Goal: Task Accomplishment & Management: Complete application form

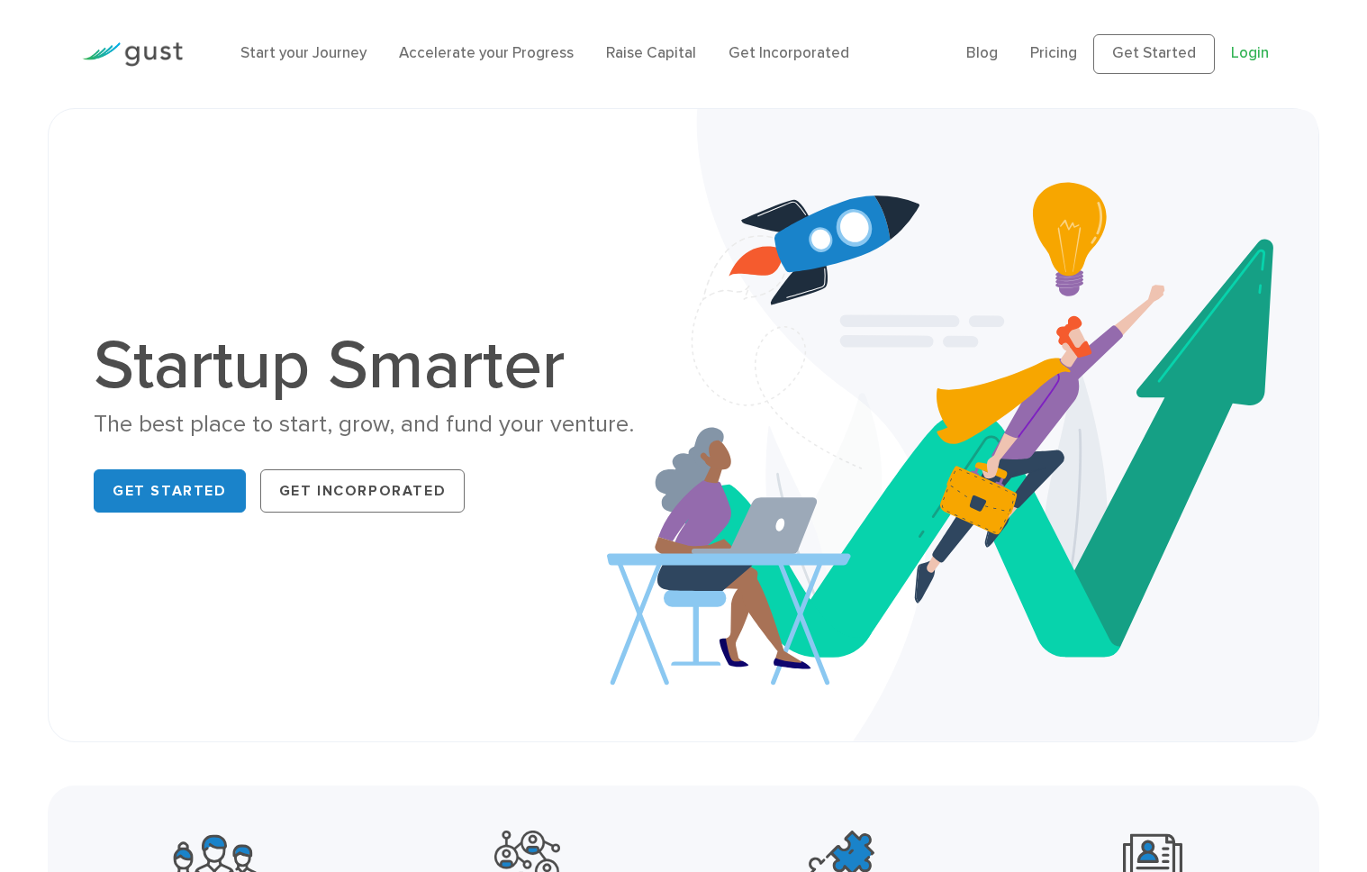
click at [1252, 50] on link "Login" at bounding box center [1250, 53] width 38 height 18
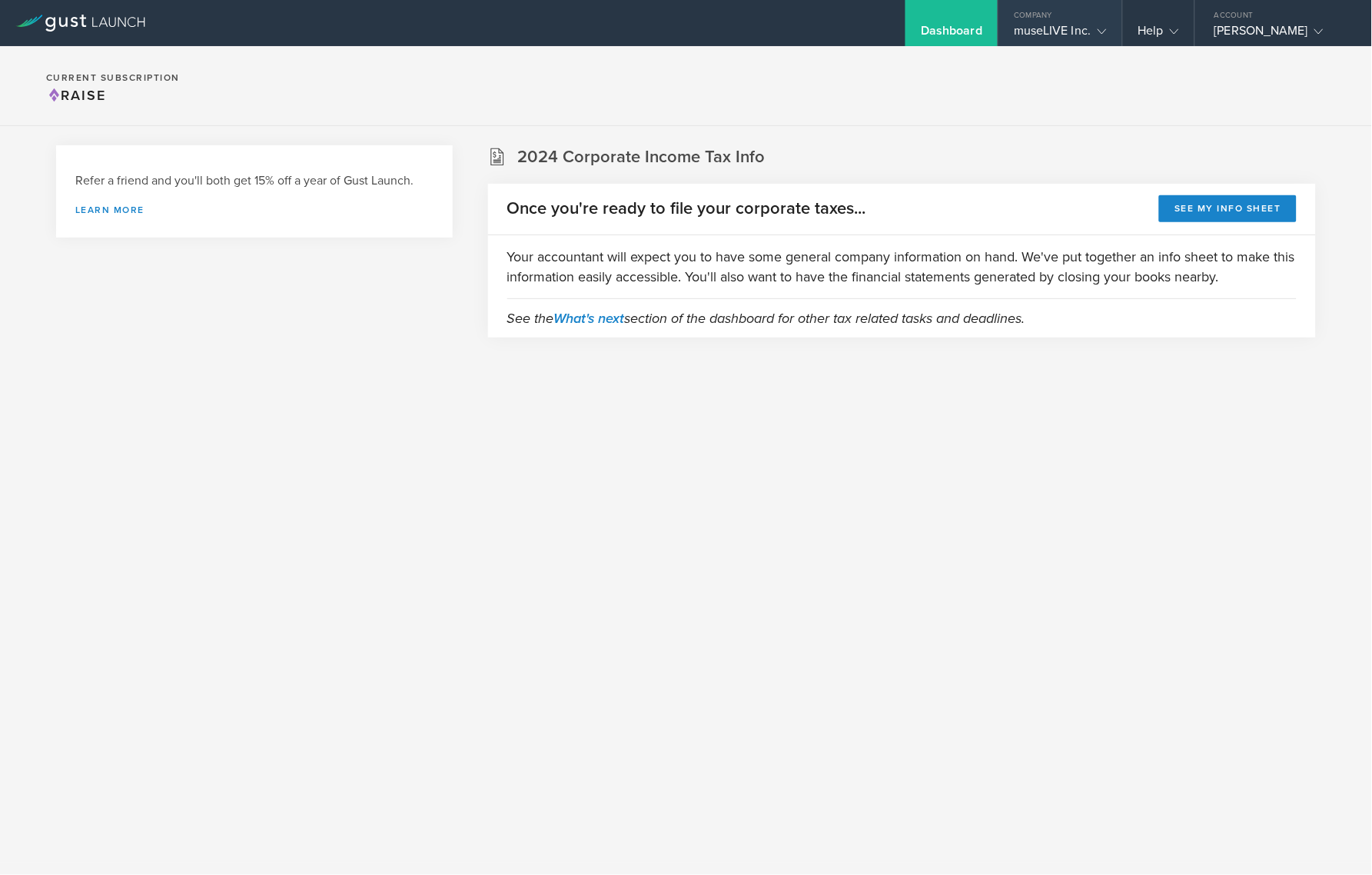
click at [1064, 32] on div "museLIVE Inc." at bounding box center [1060, 34] width 92 height 23
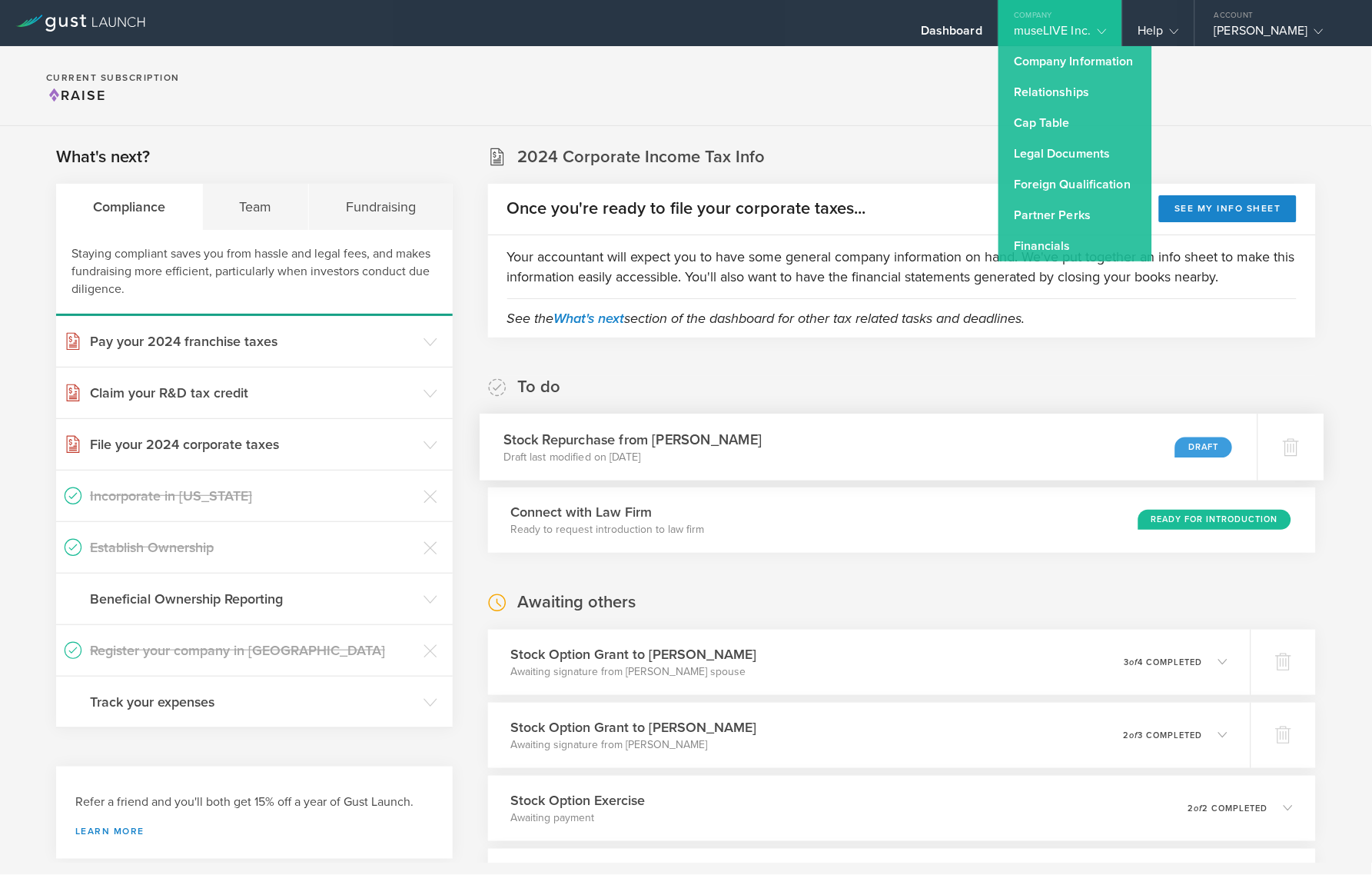
click at [909, 444] on div "Stock Repurchase from Jiwoong Yeon Draft last modified on Sep 2, 2025 Draft" at bounding box center [869, 447] width 778 height 67
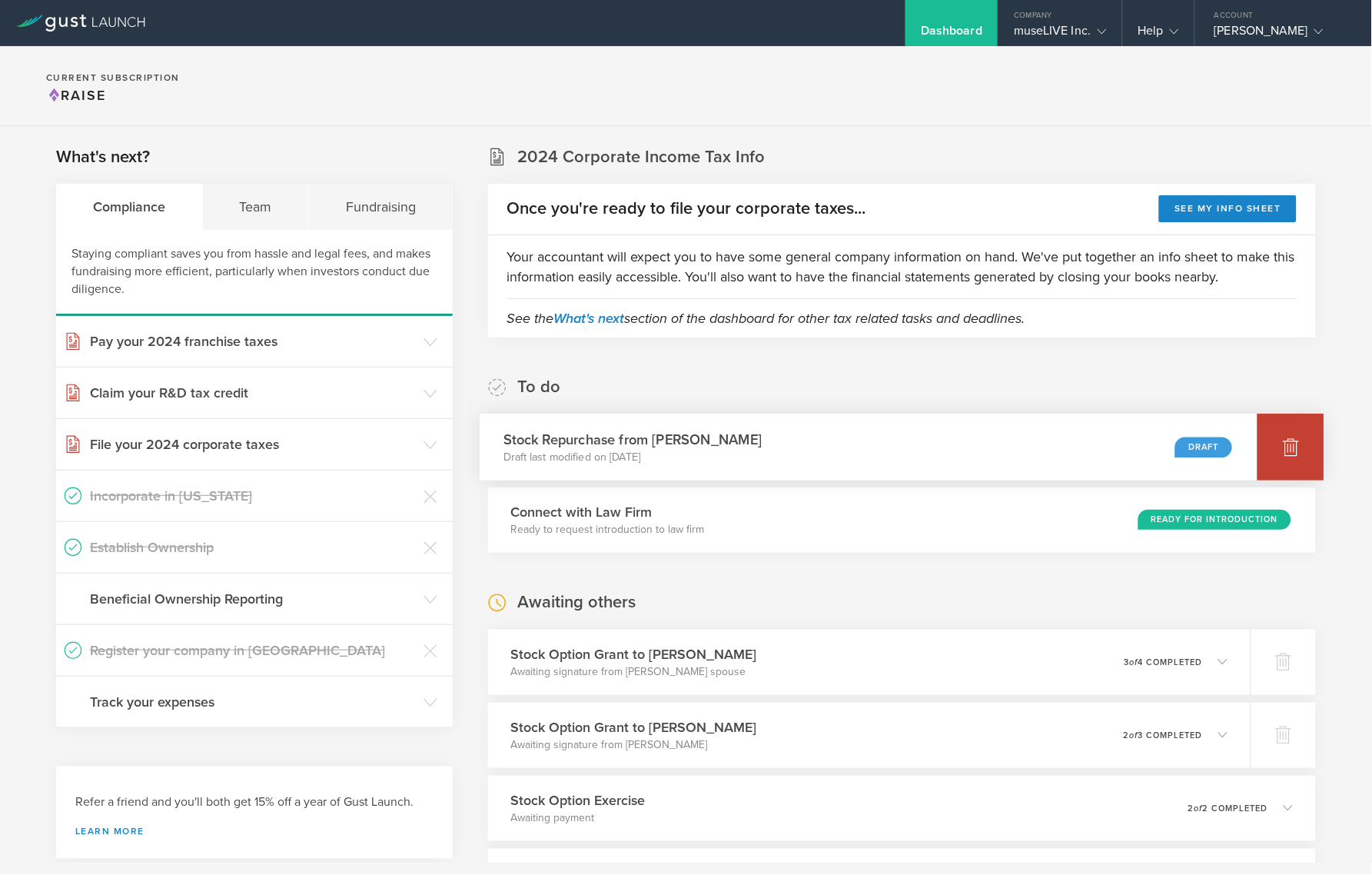
click at [1274, 458] on div at bounding box center [1291, 447] width 67 height 67
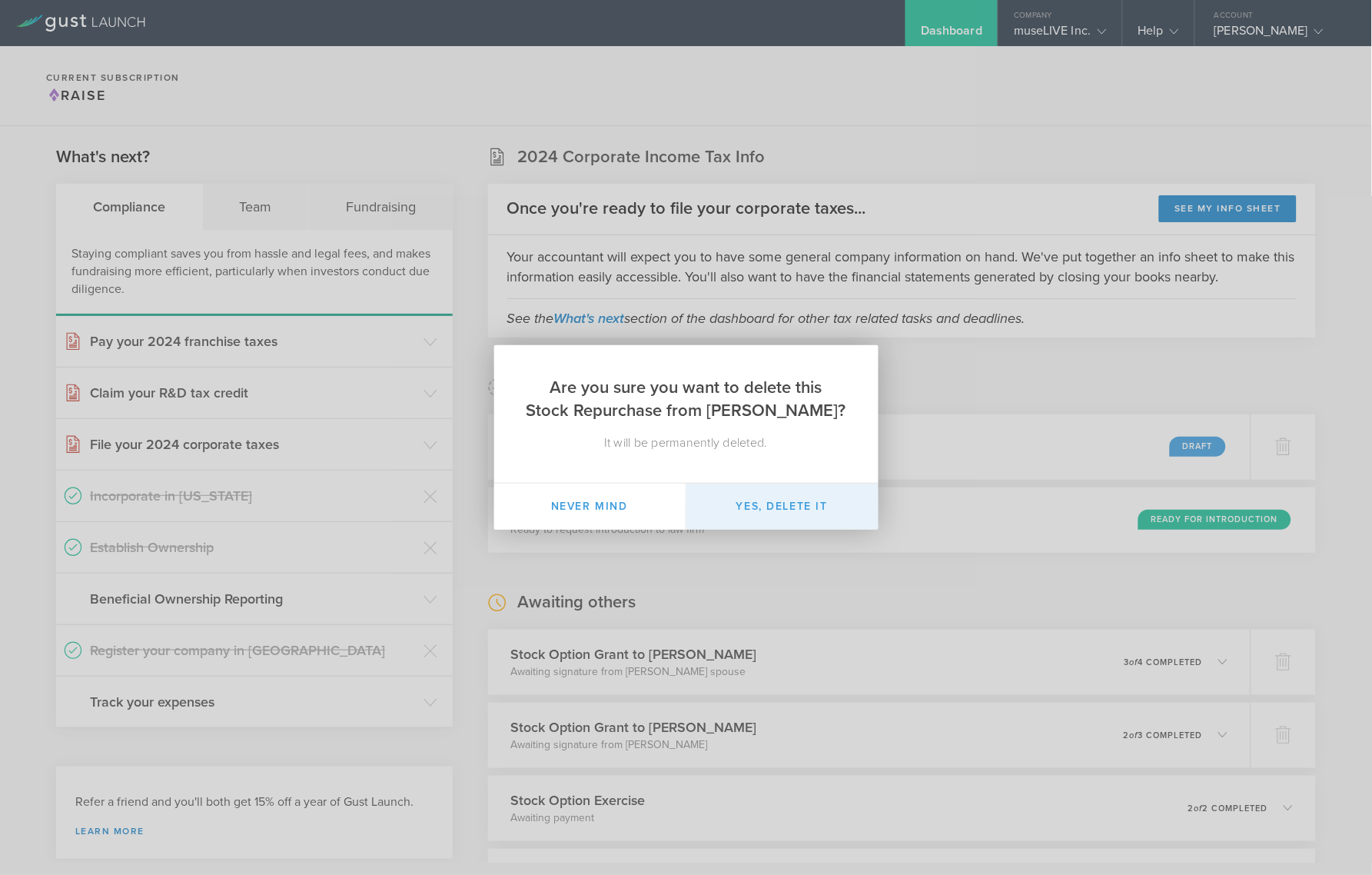
click at [792, 507] on button "Yes, delete it" at bounding box center [782, 507] width 192 height 46
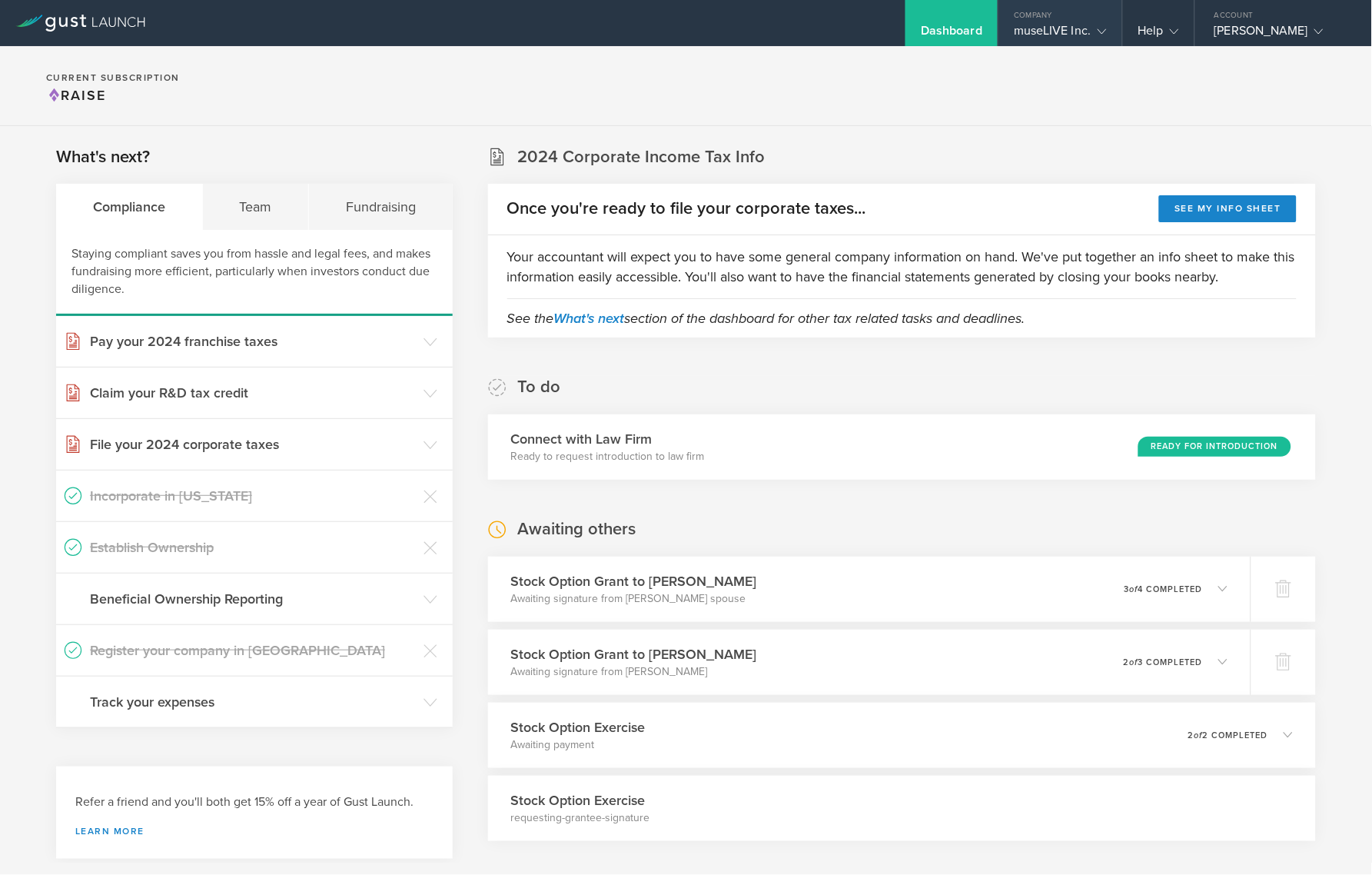
click at [1059, 33] on div "museLIVE Inc." at bounding box center [1060, 34] width 92 height 23
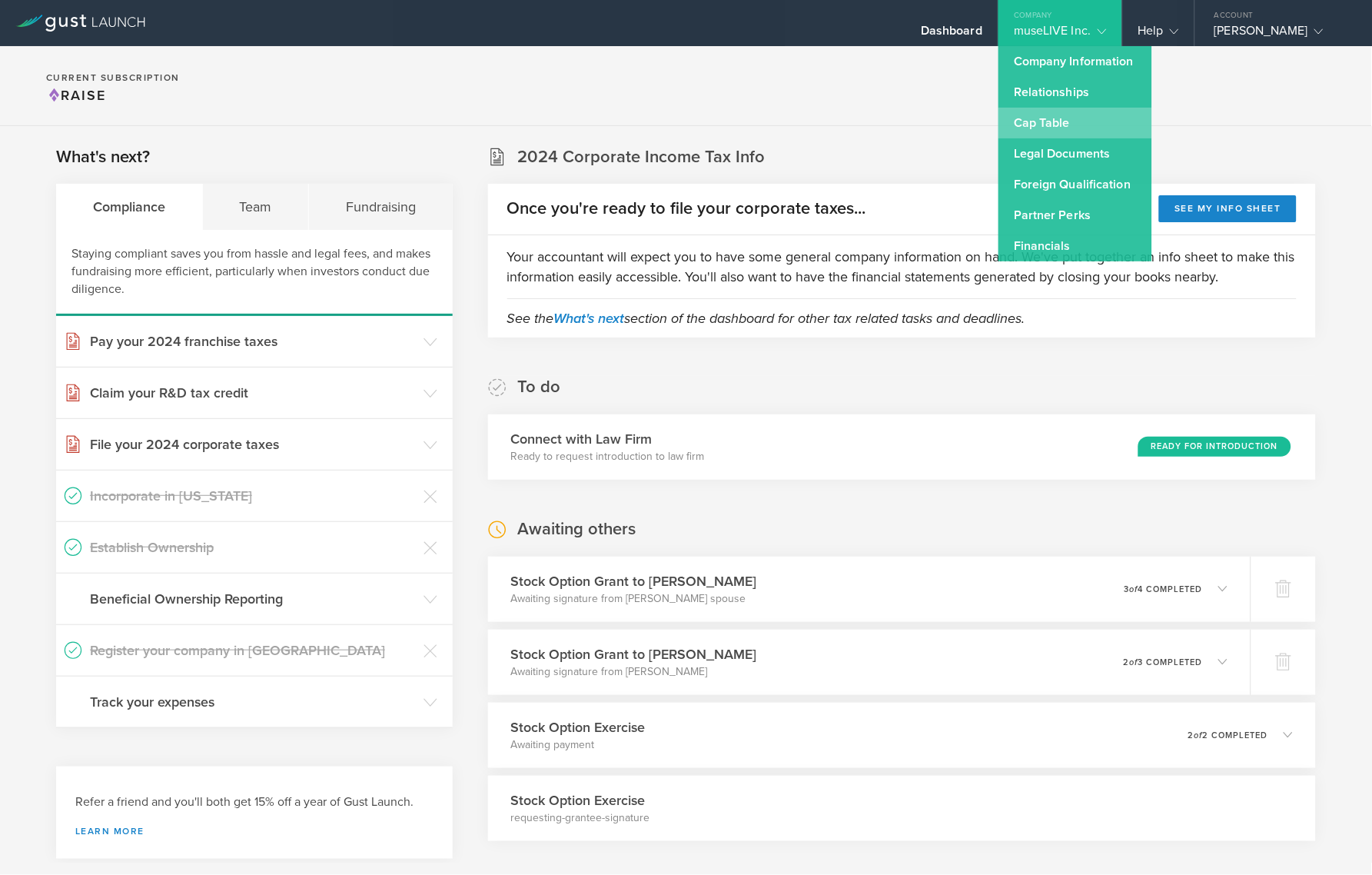
click at [1078, 114] on link "Cap Table" at bounding box center [1075, 123] width 154 height 31
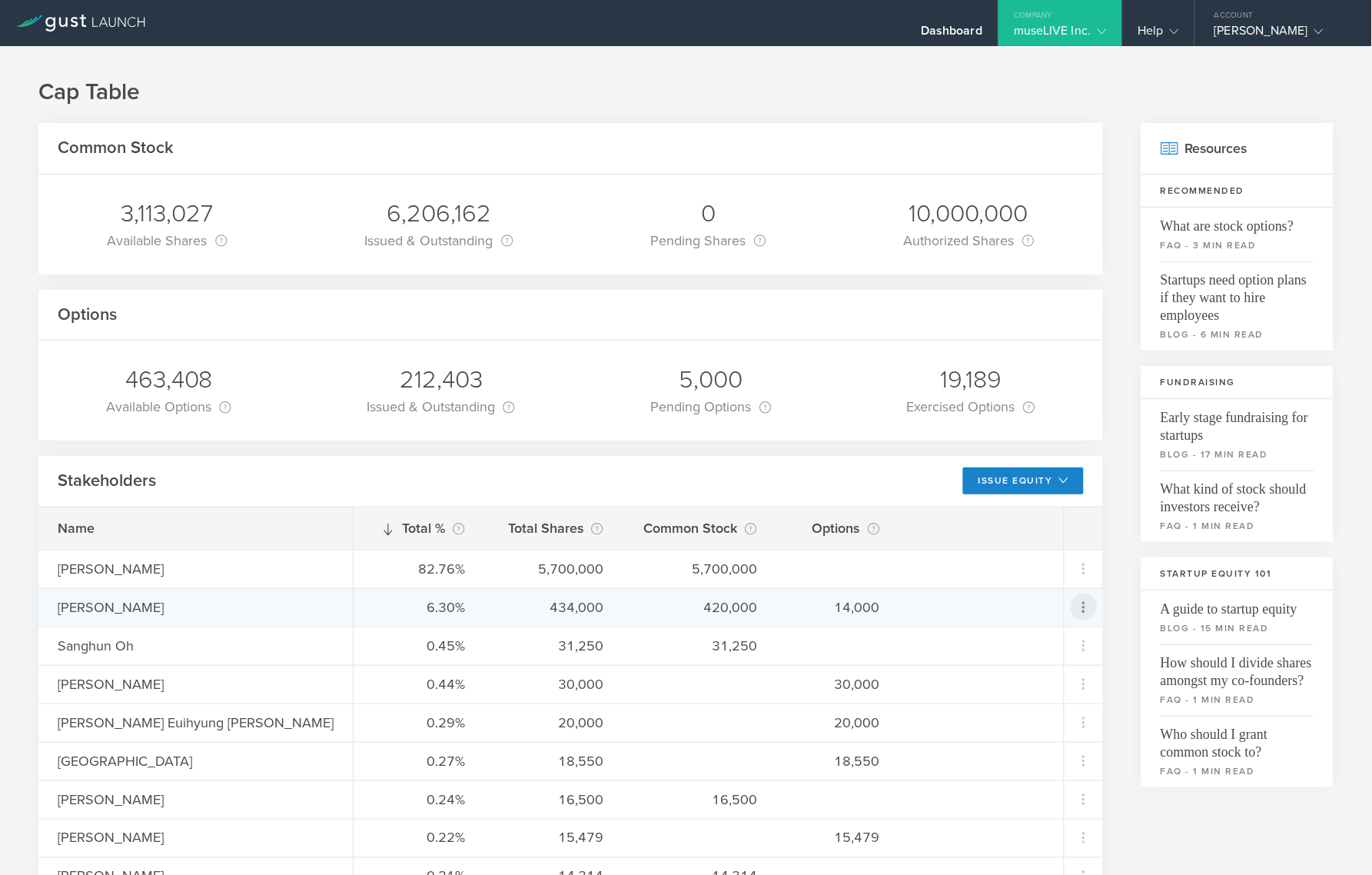
click at [1081, 611] on icon at bounding box center [1084, 608] width 19 height 19
click at [1046, 707] on div "Repurchase stock" at bounding box center [1036, 704] width 117 height 18
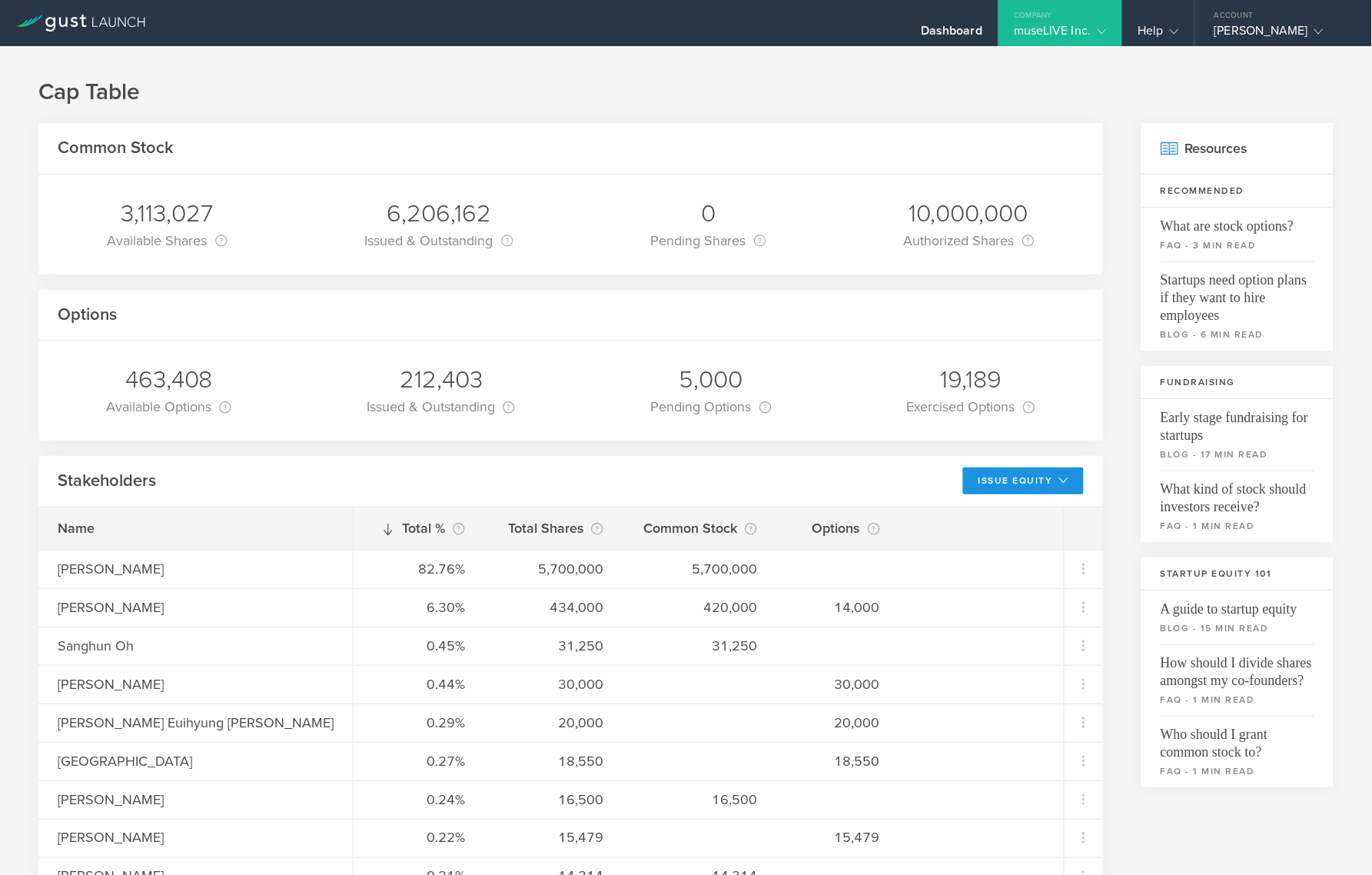
click at [1047, 481] on button "Issue Equity" at bounding box center [1023, 481] width 120 height 27
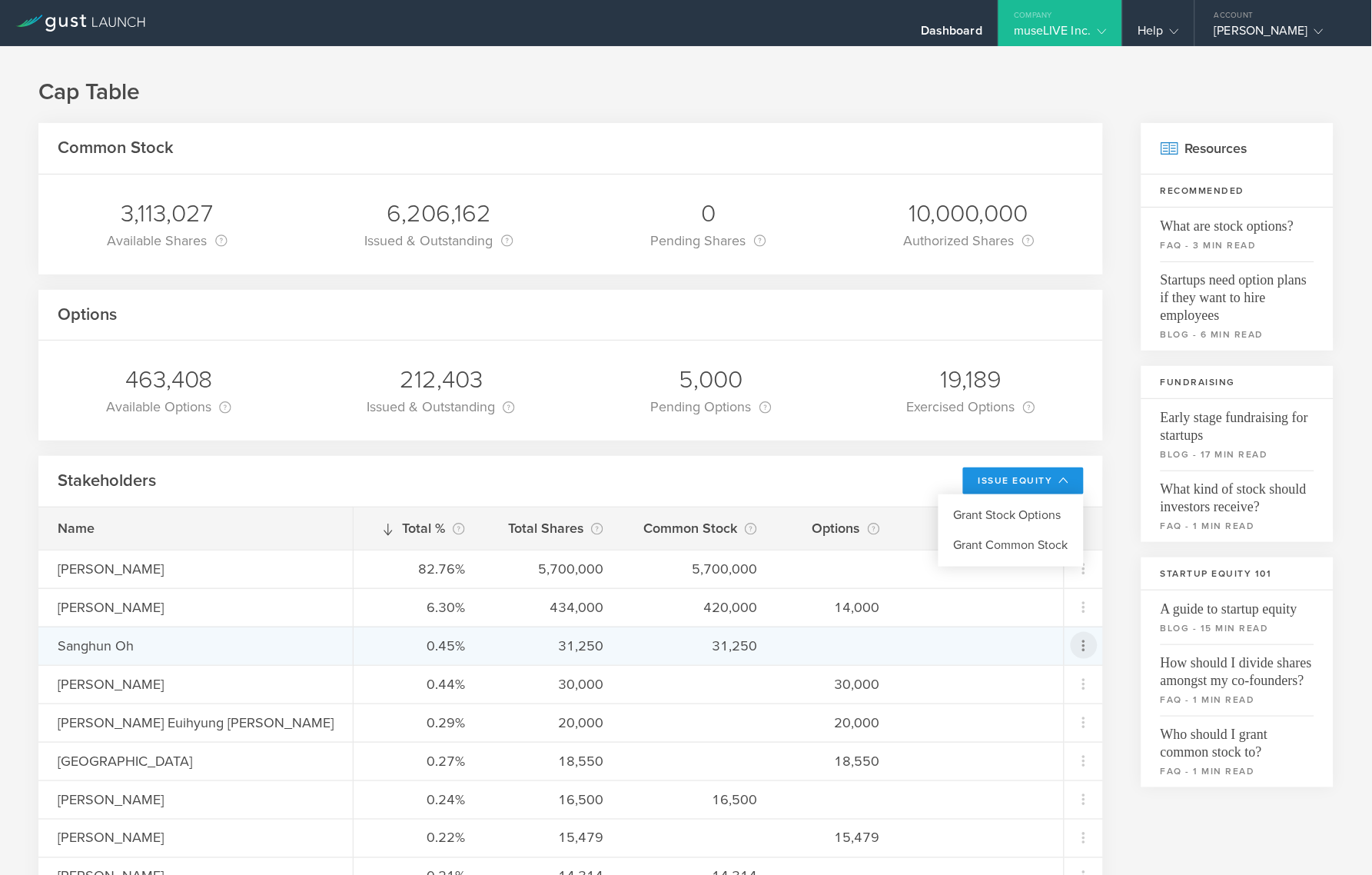
click at [1078, 645] on icon at bounding box center [1084, 646] width 19 height 19
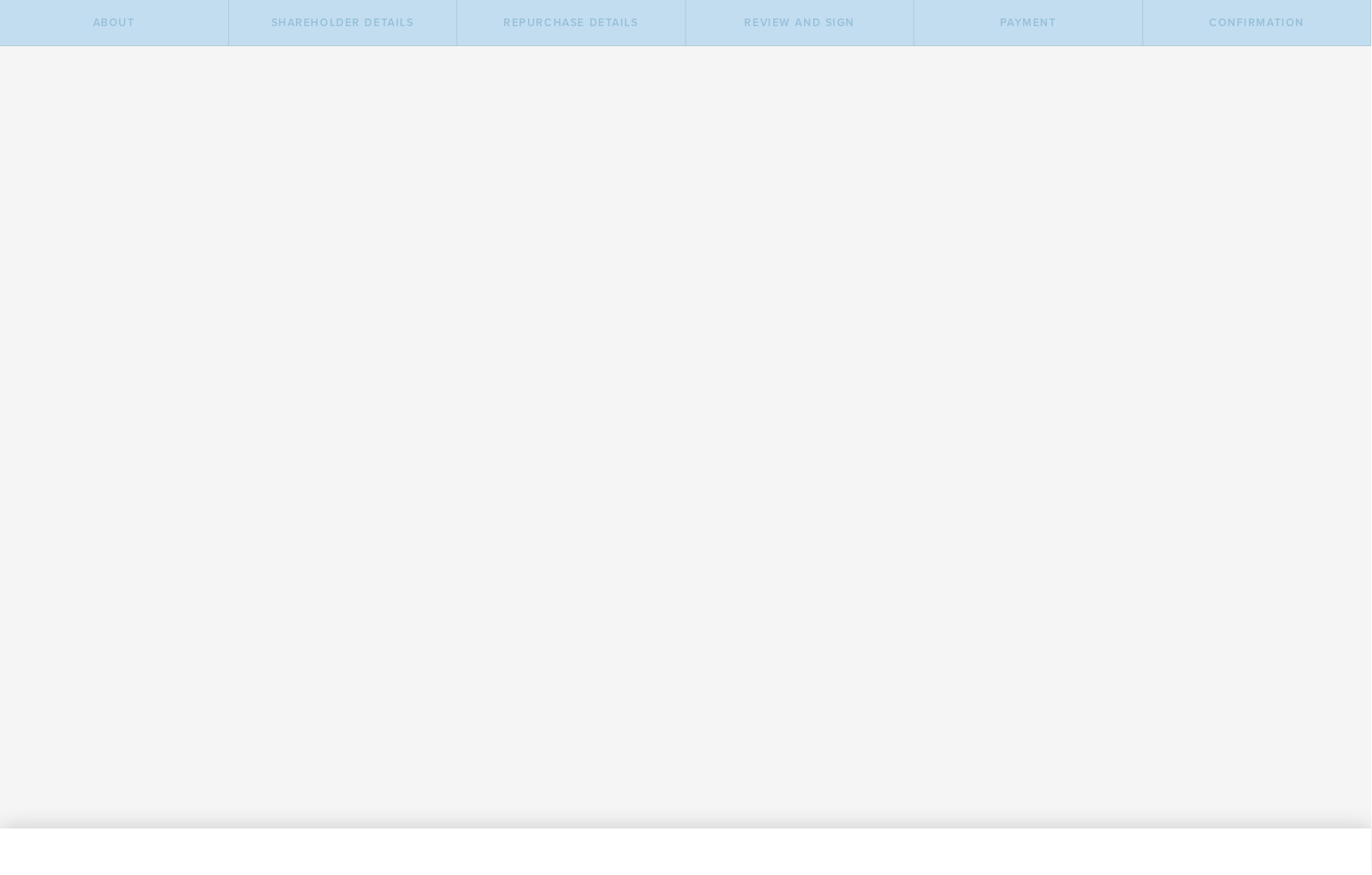
drag, startPoint x: 0, startPoint y: 0, endPoint x: 1090, endPoint y: 621, distance: 1254.5
click at [1090, 621] on div "Let’s walk you through the process of repurchasing stock. First, we will gather…" at bounding box center [686, 437] width 1372 height 783
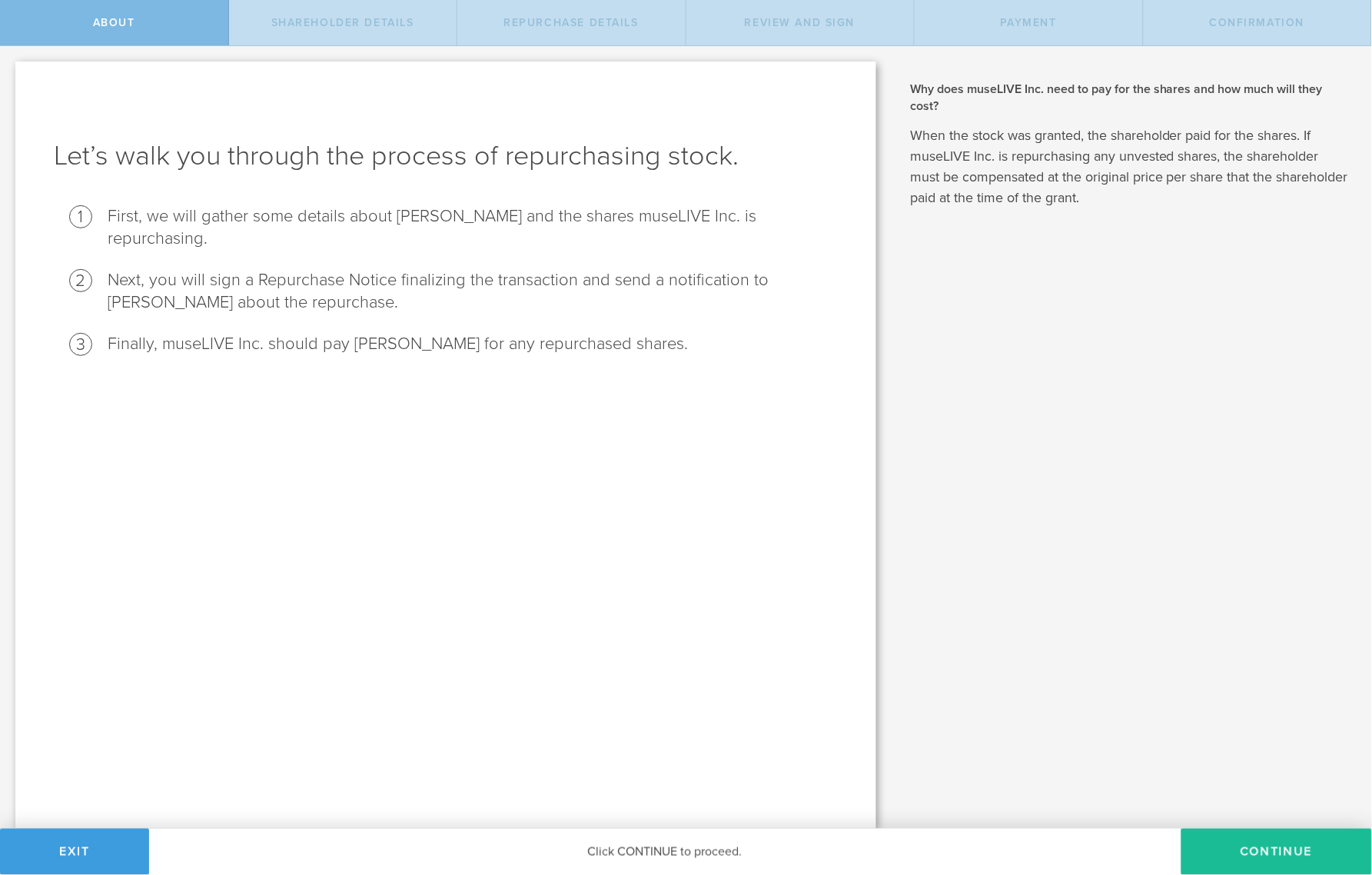
click at [708, 465] on div "Let’s walk you through the process of repurchasing stock. First, we will gather…" at bounding box center [445, 445] width 861 height 767
click at [1231, 869] on button "Continue" at bounding box center [1276, 852] width 190 height 46
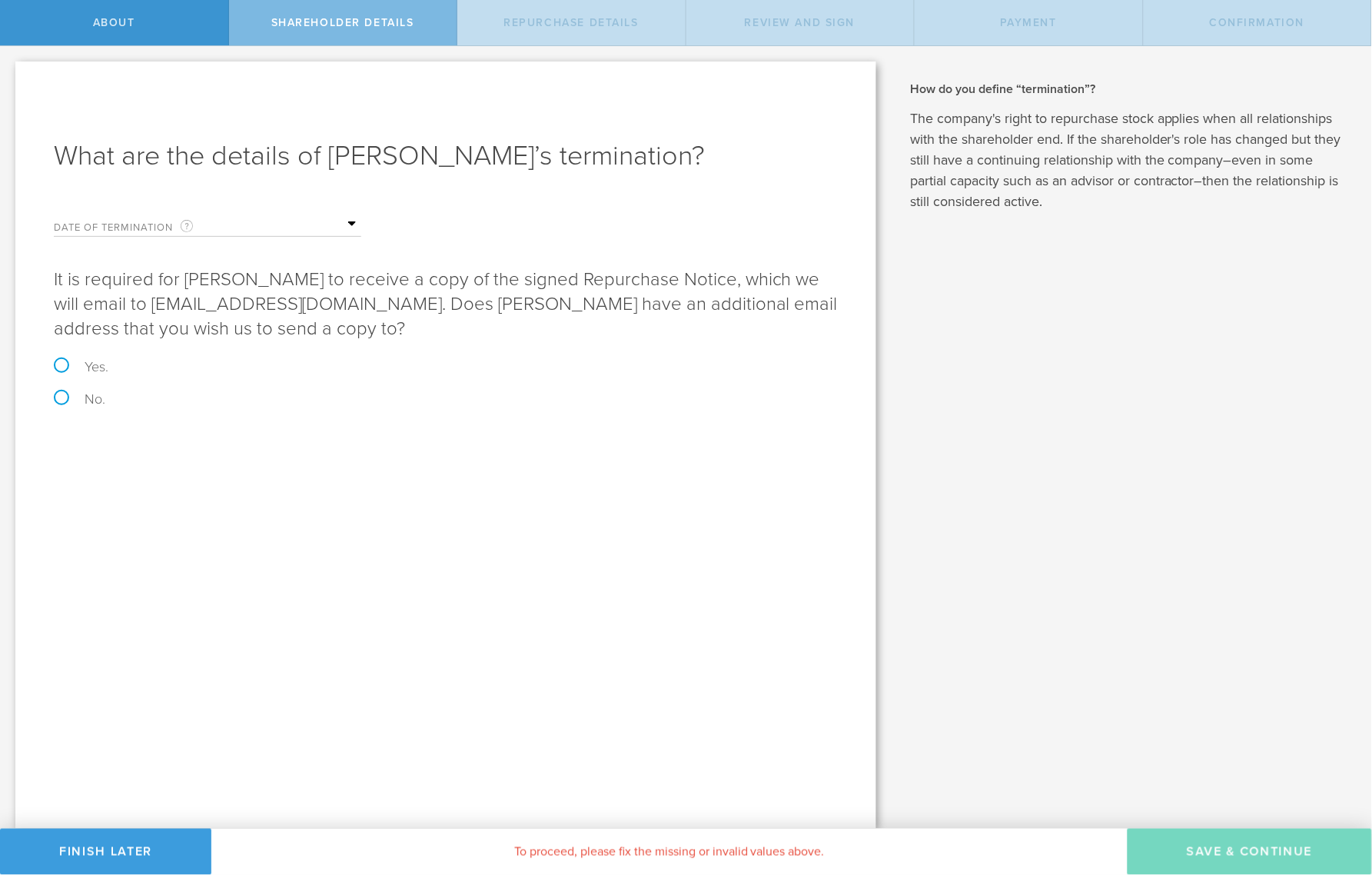
click at [197, 230] on label "Date of Termination This is the date that [PERSON_NAME] severed ties with your …" at bounding box center [131, 227] width 154 height 18
click at [150, 219] on label "Date of Termination This is the date that [PERSON_NAME] severed ties with your …" at bounding box center [131, 227] width 154 height 18
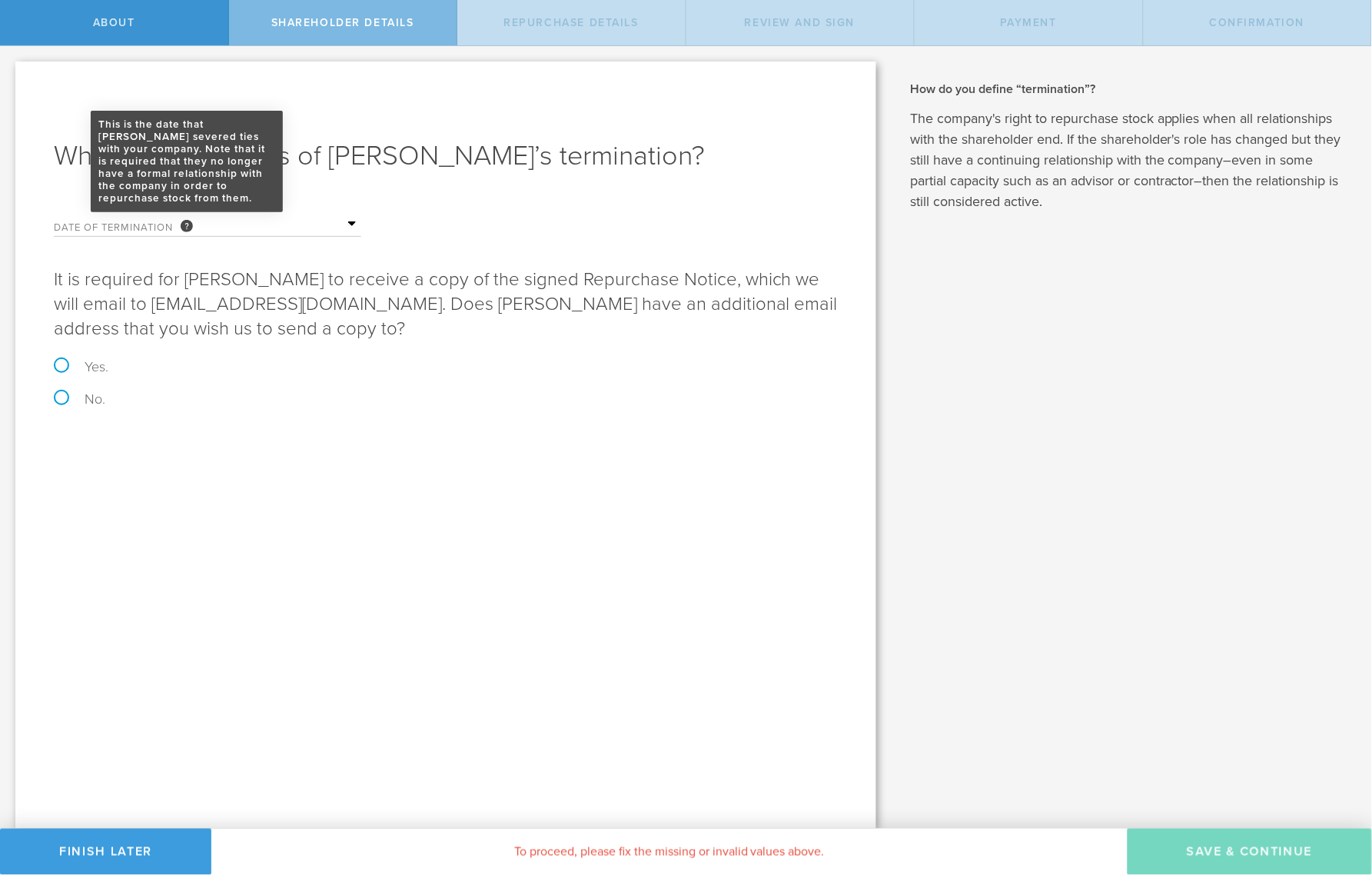
click at [185, 221] on div "This is the date that [PERSON_NAME] severed ties with your company. Note that i…" at bounding box center [187, 226] width 12 height 12
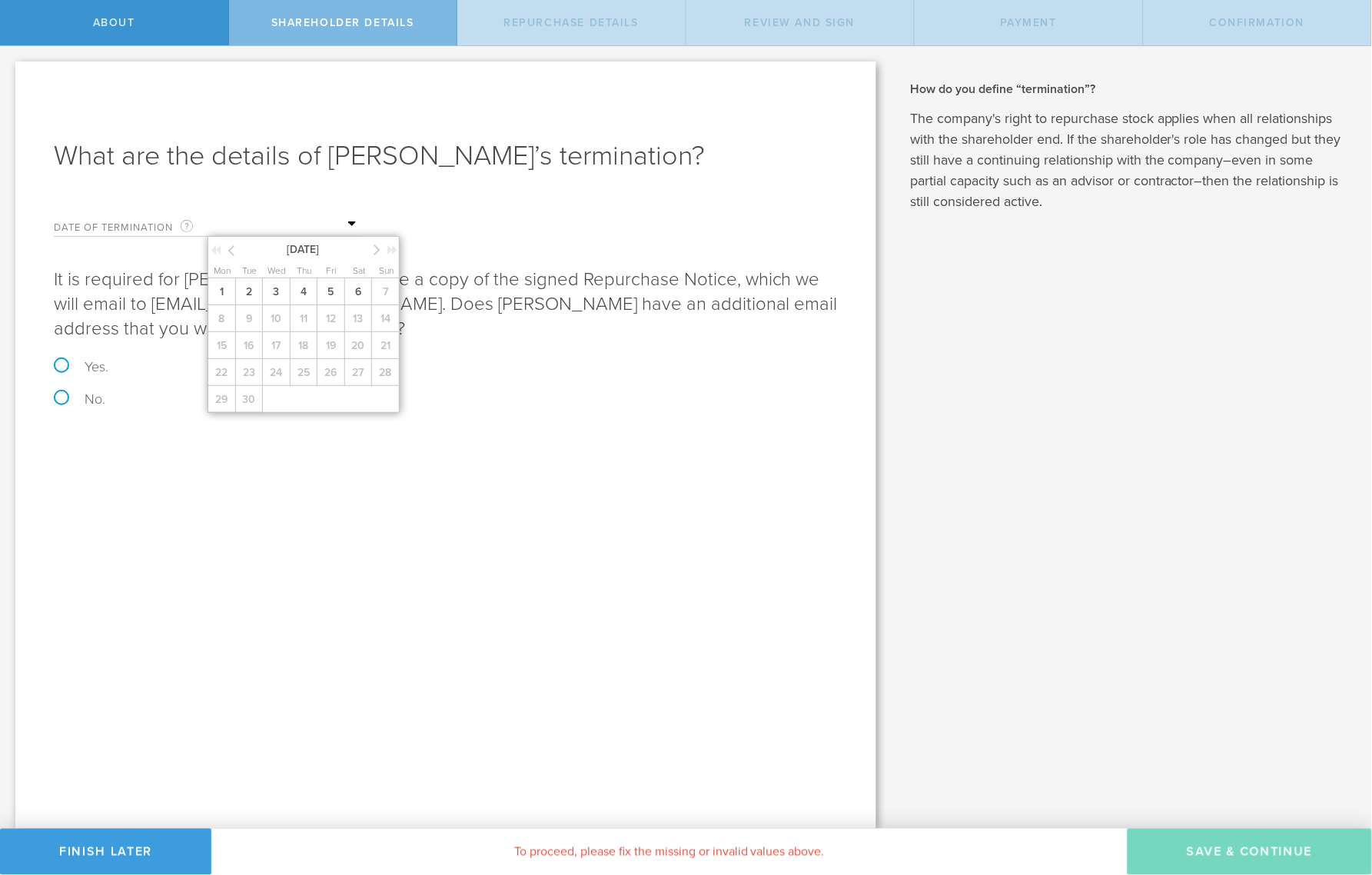
click at [272, 229] on input "text" at bounding box center [284, 225] width 154 height 23
click at [229, 303] on span "1" at bounding box center [221, 292] width 27 height 27
click at [241, 227] on input "text" at bounding box center [284, 225] width 154 height 23
click at [234, 252] on icon at bounding box center [231, 250] width 7 height 20
click at [386, 403] on span "31" at bounding box center [385, 400] width 28 height 27
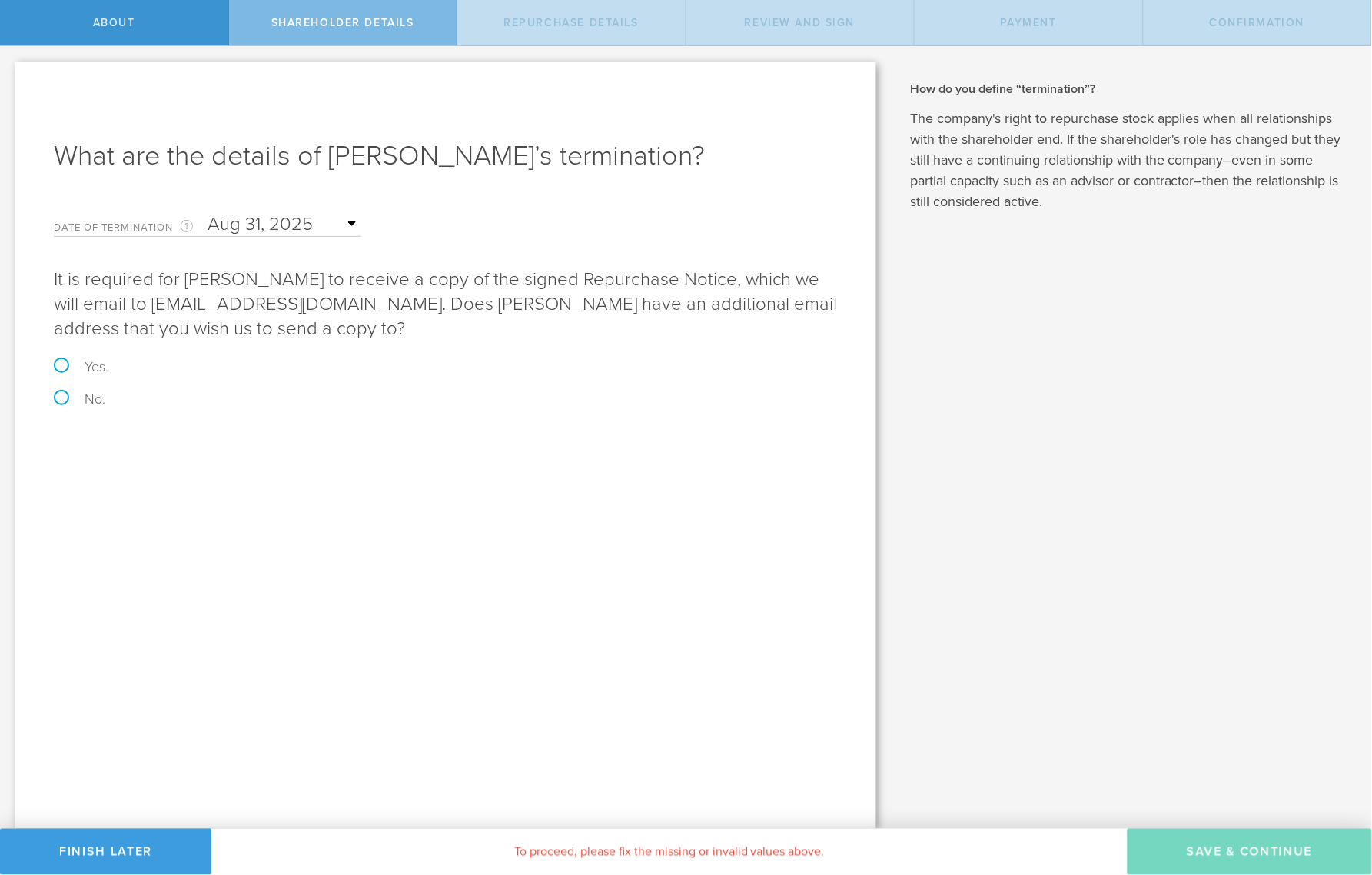
click at [65, 397] on label "No." at bounding box center [445, 399] width 784 height 14
click at [10, 79] on input "No." at bounding box center [5, 62] width 10 height 32
radio input "true"
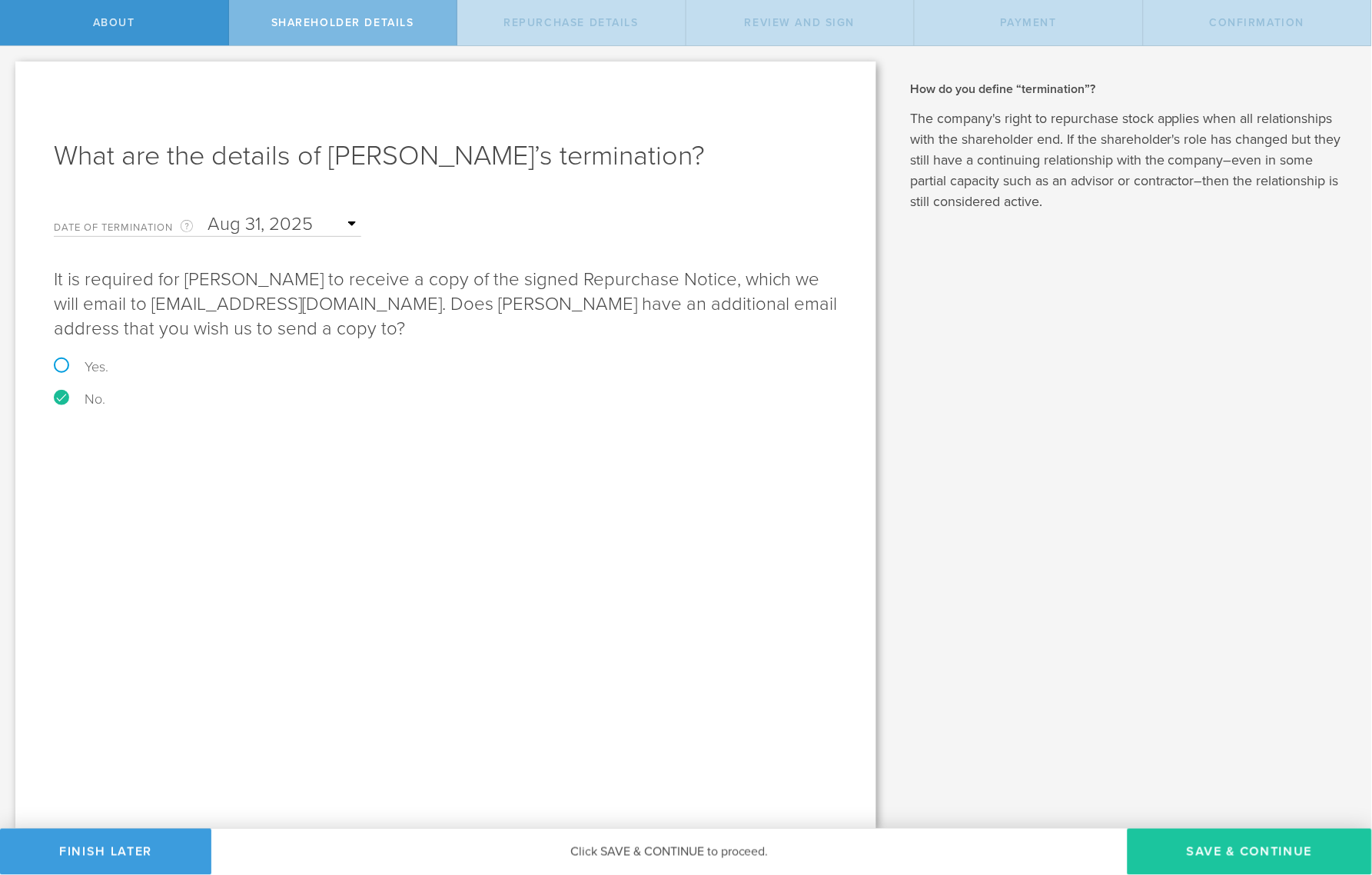
click at [1231, 854] on button "Save & Continue" at bounding box center [1249, 852] width 244 height 46
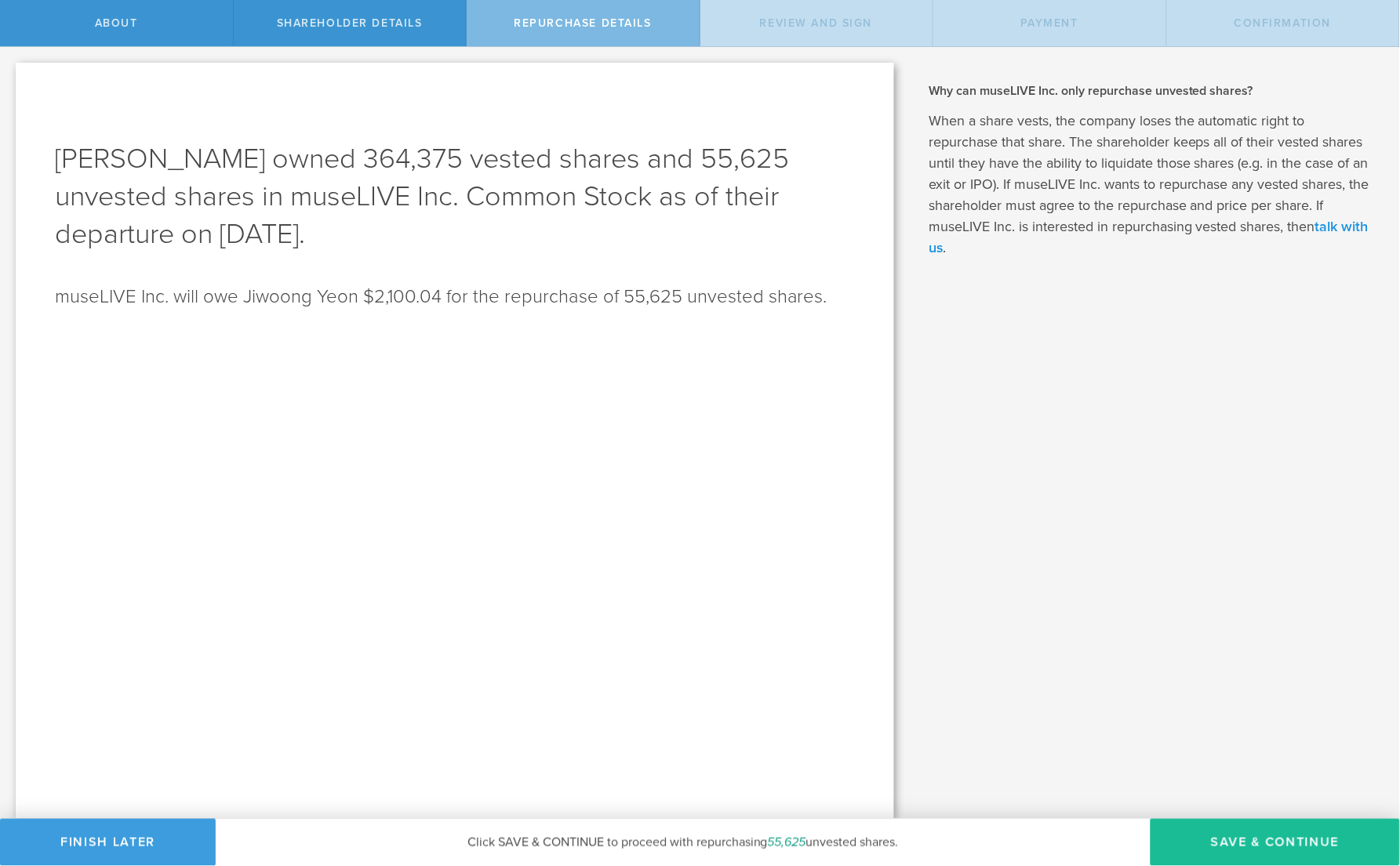
click at [1351, 225] on link "talk with us" at bounding box center [1148, 237] width 440 height 38
